Goal: Information Seeking & Learning: Compare options

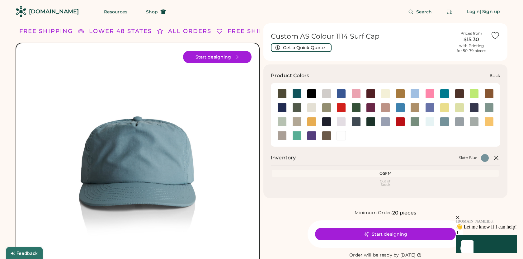
click at [313, 96] on div at bounding box center [311, 93] width 9 height 9
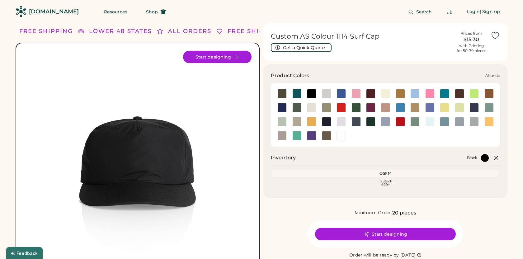
click at [296, 93] on div at bounding box center [296, 93] width 9 height 9
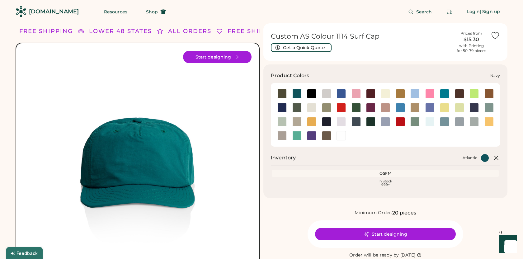
click at [325, 122] on div at bounding box center [326, 121] width 9 height 9
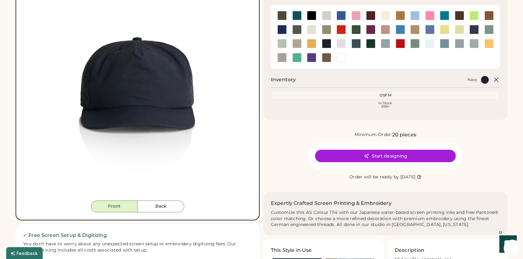
scroll to position [78, 0]
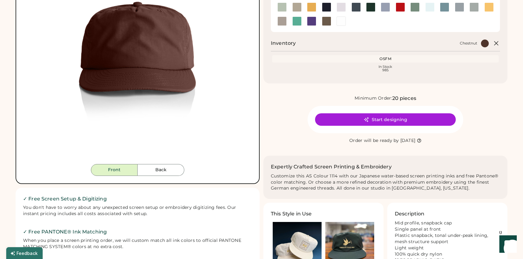
scroll to position [126, 0]
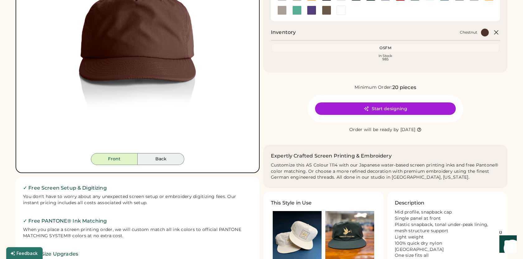
click at [166, 159] on button "Back" at bounding box center [161, 159] width 47 height 12
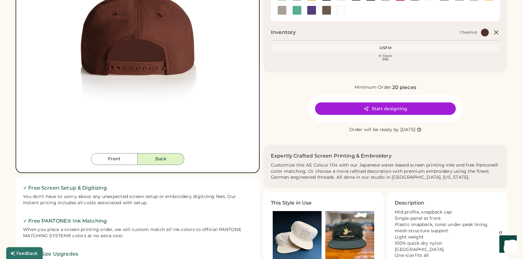
scroll to position [78, 0]
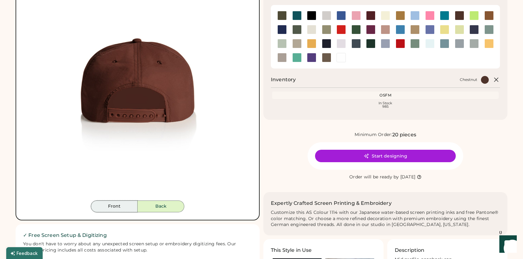
click at [124, 210] on button "Front" at bounding box center [114, 207] width 47 height 12
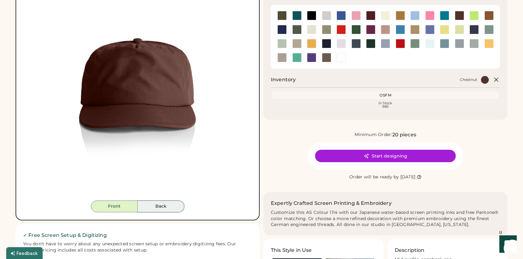
click at [142, 209] on button "Back" at bounding box center [161, 207] width 47 height 12
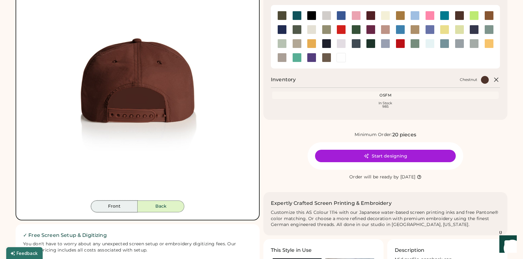
click at [127, 208] on button "Front" at bounding box center [114, 207] width 47 height 12
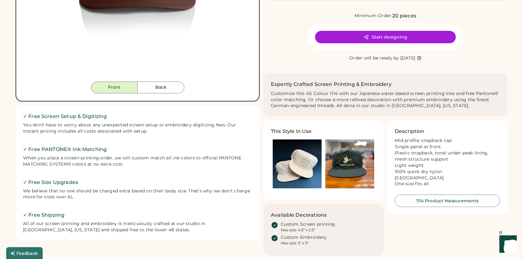
scroll to position [197, 0]
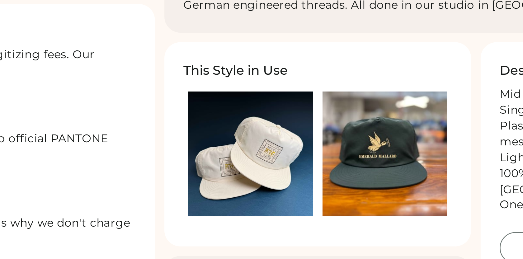
click at [315, 168] on img at bounding box center [297, 163] width 49 height 49
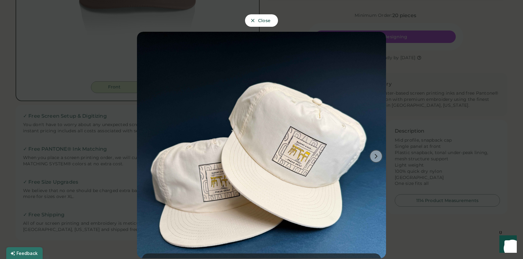
click at [375, 154] on icon at bounding box center [376, 157] width 6 height 6
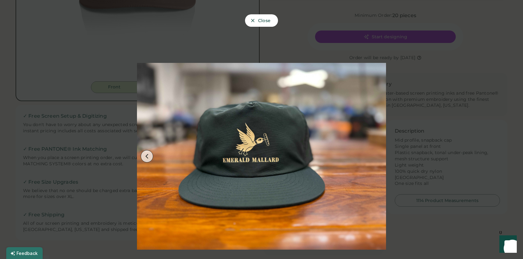
click at [432, 113] on div at bounding box center [261, 129] width 523 height 259
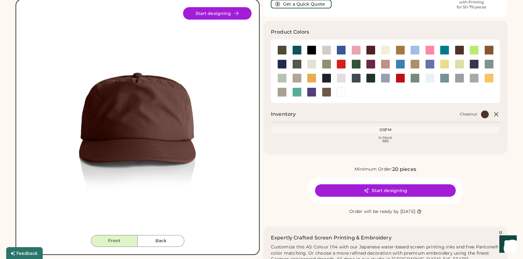
scroll to position [0, 0]
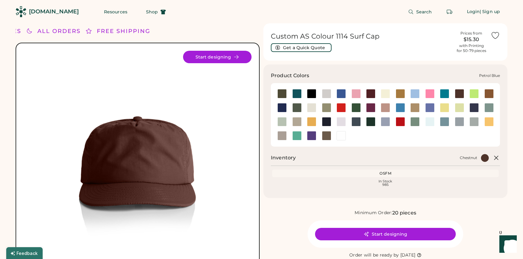
click at [358, 123] on div at bounding box center [356, 121] width 9 height 9
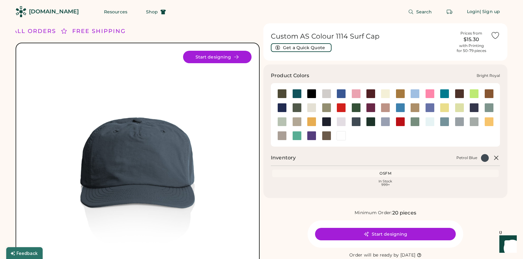
click at [341, 96] on div at bounding box center [341, 93] width 9 height 9
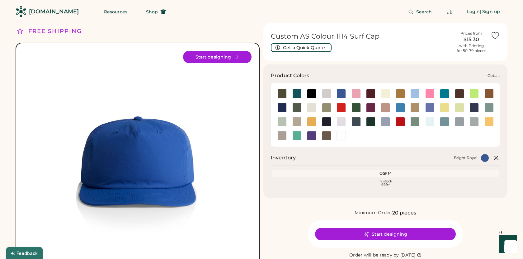
click at [284, 104] on div at bounding box center [282, 107] width 9 height 9
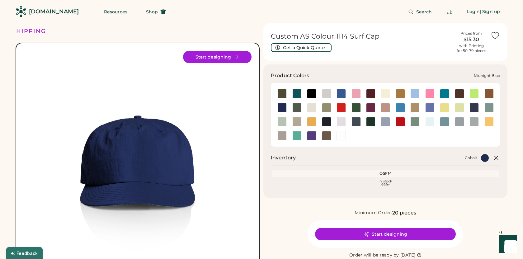
click at [476, 109] on div at bounding box center [474, 107] width 9 height 9
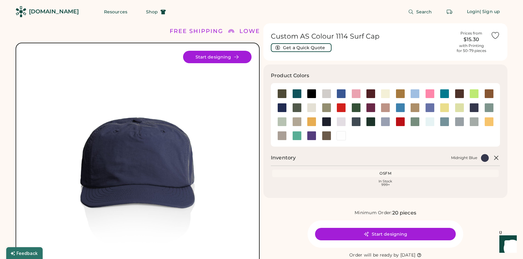
click at [295, 38] on h1 "Custom AS Colour 1114 Surf Cap" at bounding box center [361, 36] width 181 height 9
